Goal: Check status: Check status

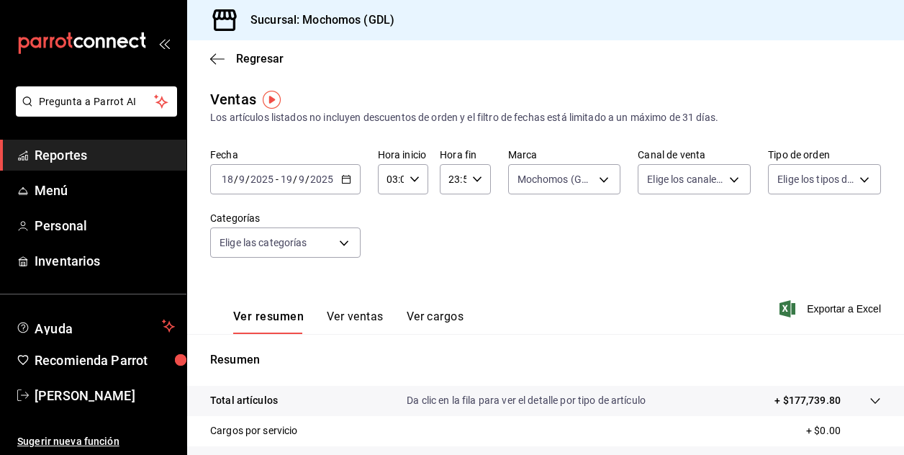
click at [239, 179] on input "9" at bounding box center [241, 179] width 7 height 12
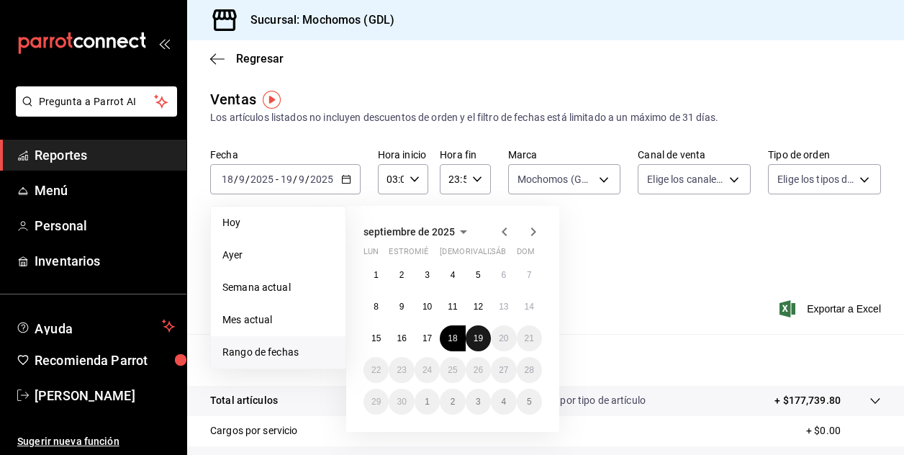
click at [481, 335] on abbr "19" at bounding box center [478, 338] width 9 height 10
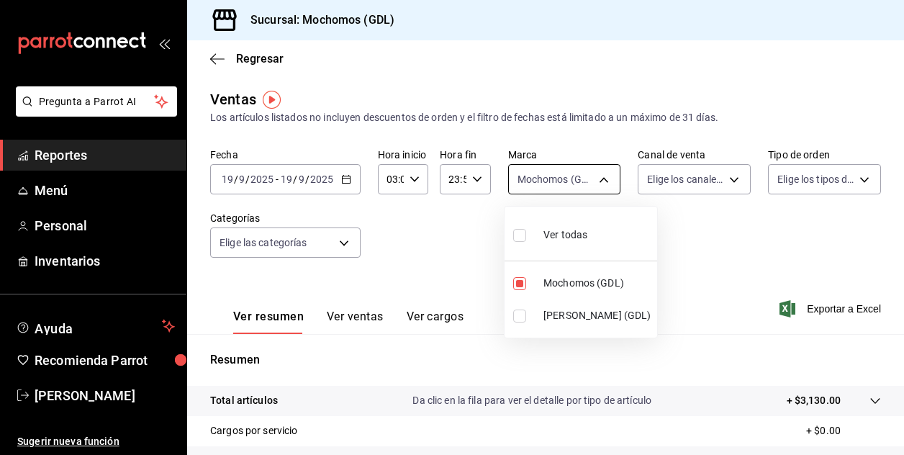
click at [597, 182] on body "Pregunta a Parrot AI Reportes Menú Personal Inventarios Ayuda Recomienda Parrot…" at bounding box center [452, 227] width 904 height 455
click at [554, 280] on span "Mochomos (GDL)" at bounding box center [597, 283] width 108 height 15
checkbox input "false"
click at [690, 263] on div at bounding box center [452, 227] width 904 height 455
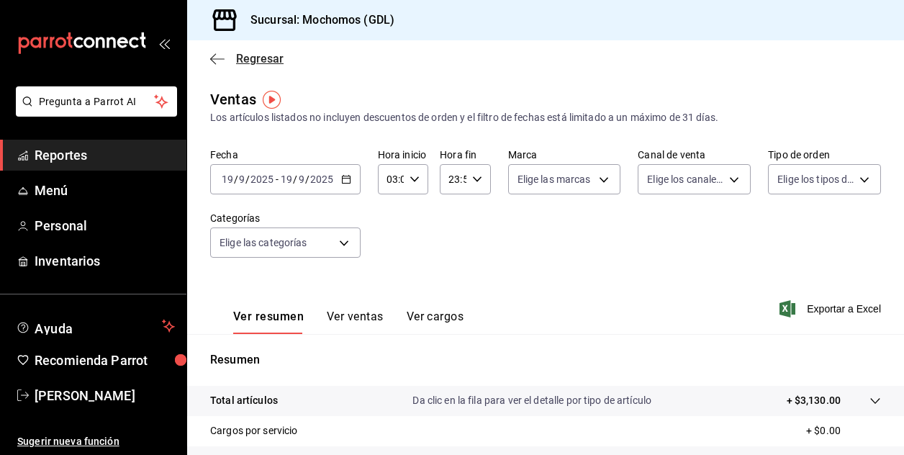
click at [246, 57] on span "Regresar" at bounding box center [259, 59] width 47 height 14
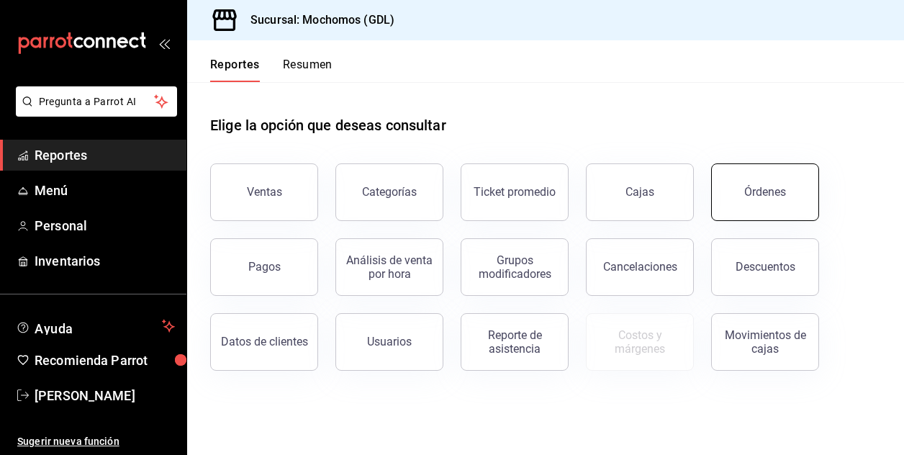
click at [767, 187] on div "Órdenes" at bounding box center [765, 192] width 42 height 14
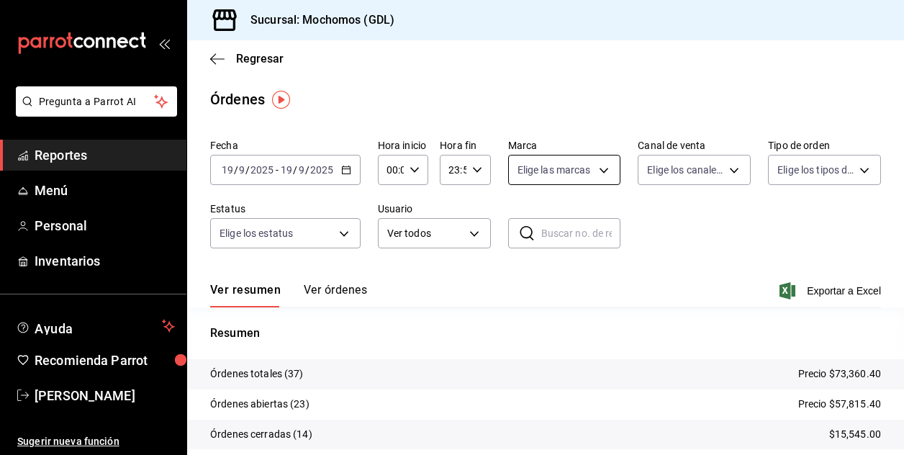
click at [600, 171] on body "Pregunta a Parrot AI Reportes Menú Personal Inventarios Ayuda Recomienda Parrot…" at bounding box center [452, 227] width 904 height 455
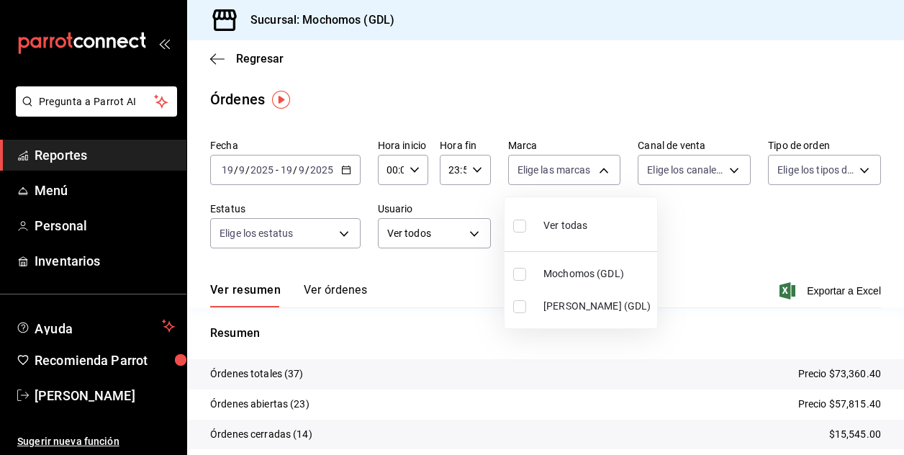
click at [525, 271] on input "checkbox" at bounding box center [519, 274] width 13 height 13
checkbox input "true"
type input "36c25d4a-7cb0-456c-a434-e981d54830bc"
click at [415, 171] on div at bounding box center [452, 227] width 904 height 455
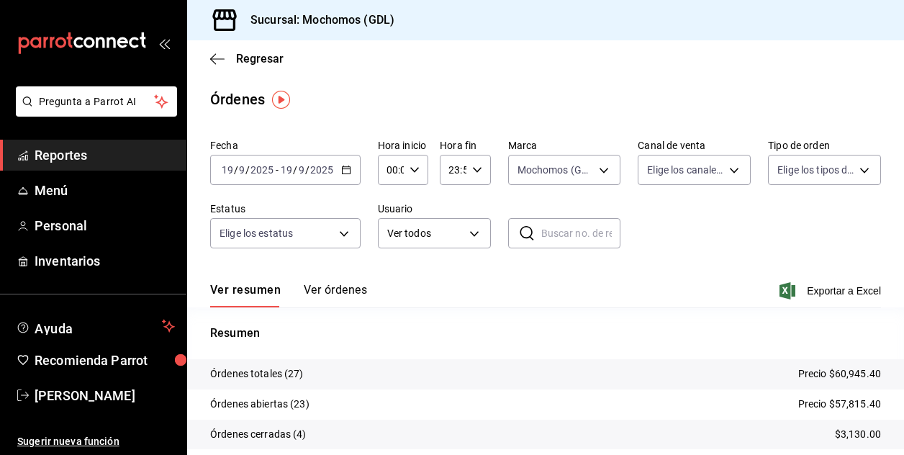
click at [412, 171] on \(Stroke\) "button" at bounding box center [414, 169] width 9 height 5
click at [390, 271] on span "02" at bounding box center [389, 276] width 2 height 12
click at [388, 260] on span "05" at bounding box center [389, 264] width 2 height 12
type input "05:00"
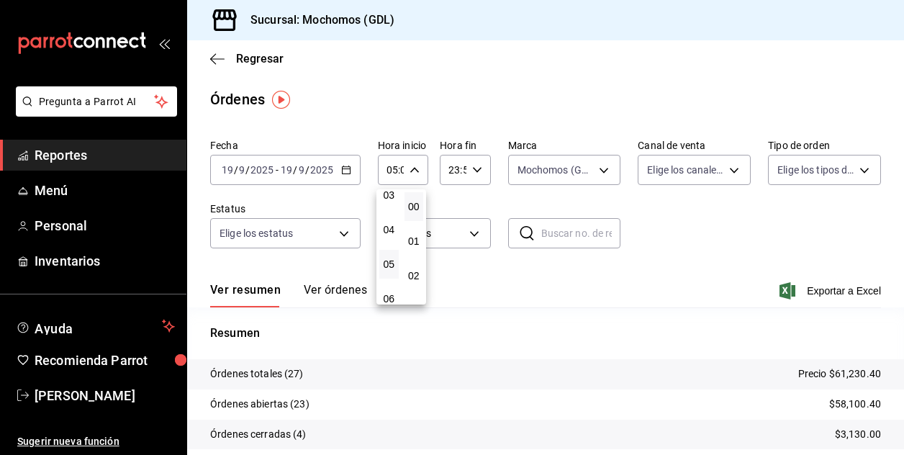
click at [571, 286] on div at bounding box center [452, 227] width 904 height 455
click at [410, 168] on \(Stroke\) "button" at bounding box center [414, 169] width 9 height 5
click at [390, 211] on span "05" at bounding box center [389, 207] width 2 height 12
click at [674, 241] on div at bounding box center [452, 227] width 904 height 455
